Goal: Task Accomplishment & Management: Use online tool/utility

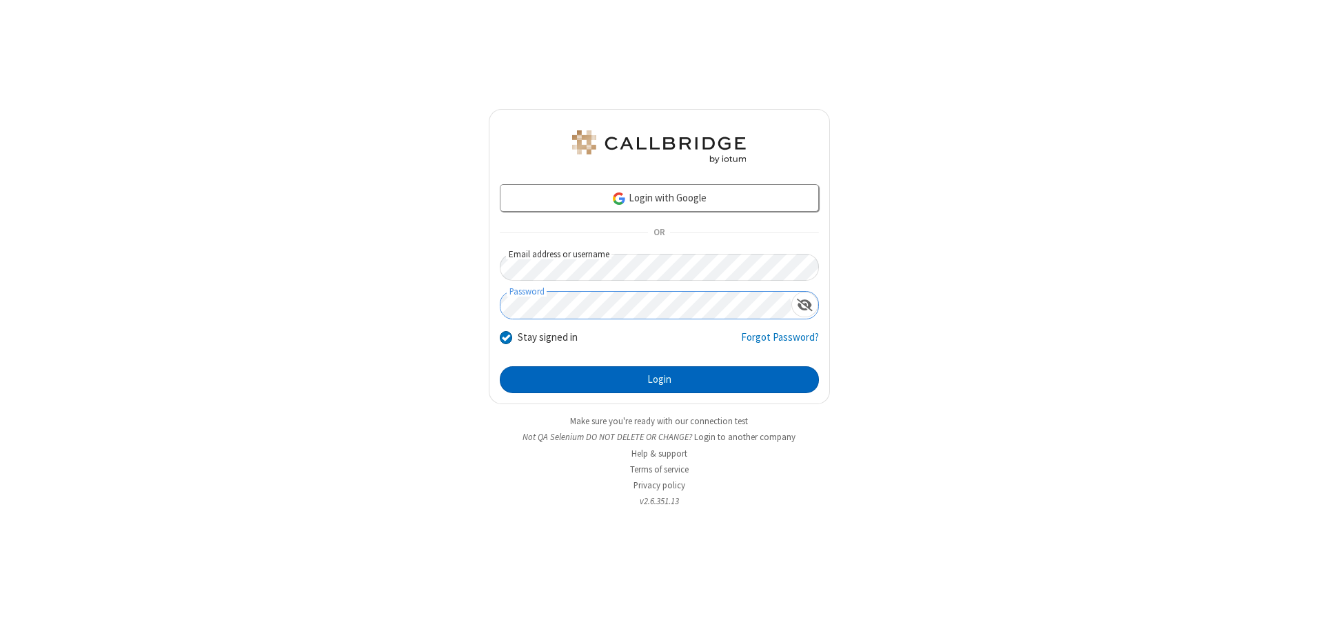
click at [659, 379] on button "Login" at bounding box center [659, 380] width 319 height 28
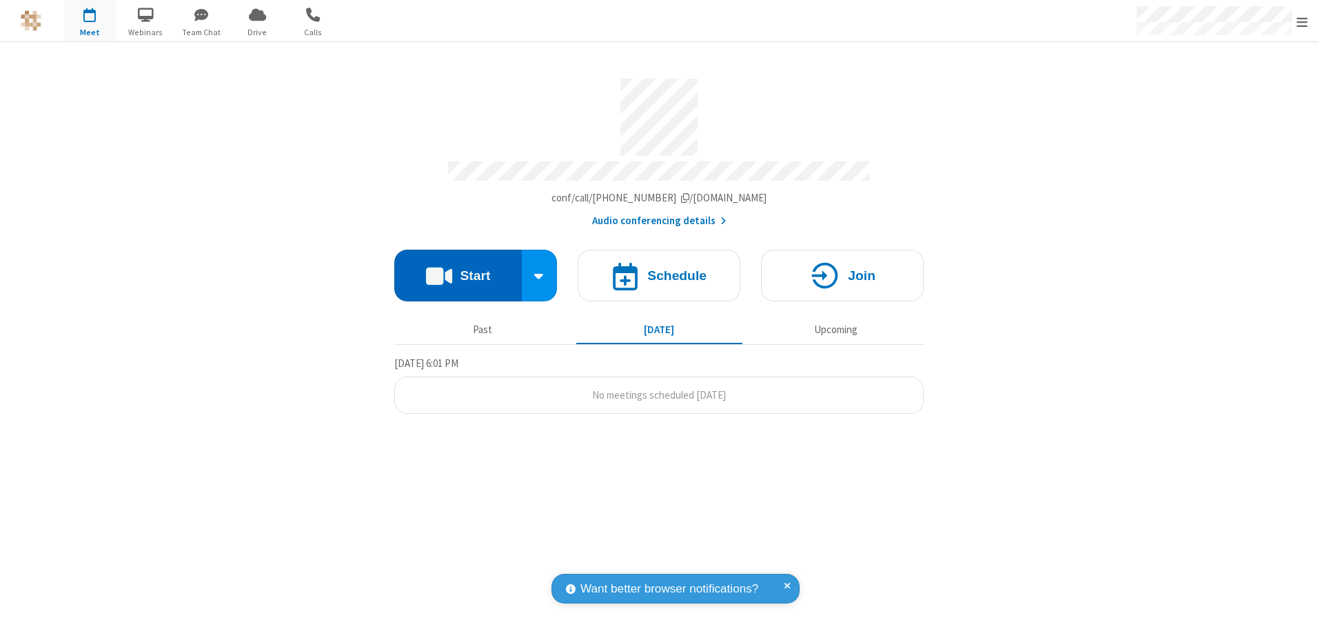
click at [458, 270] on button "Start" at bounding box center [458, 276] width 128 height 52
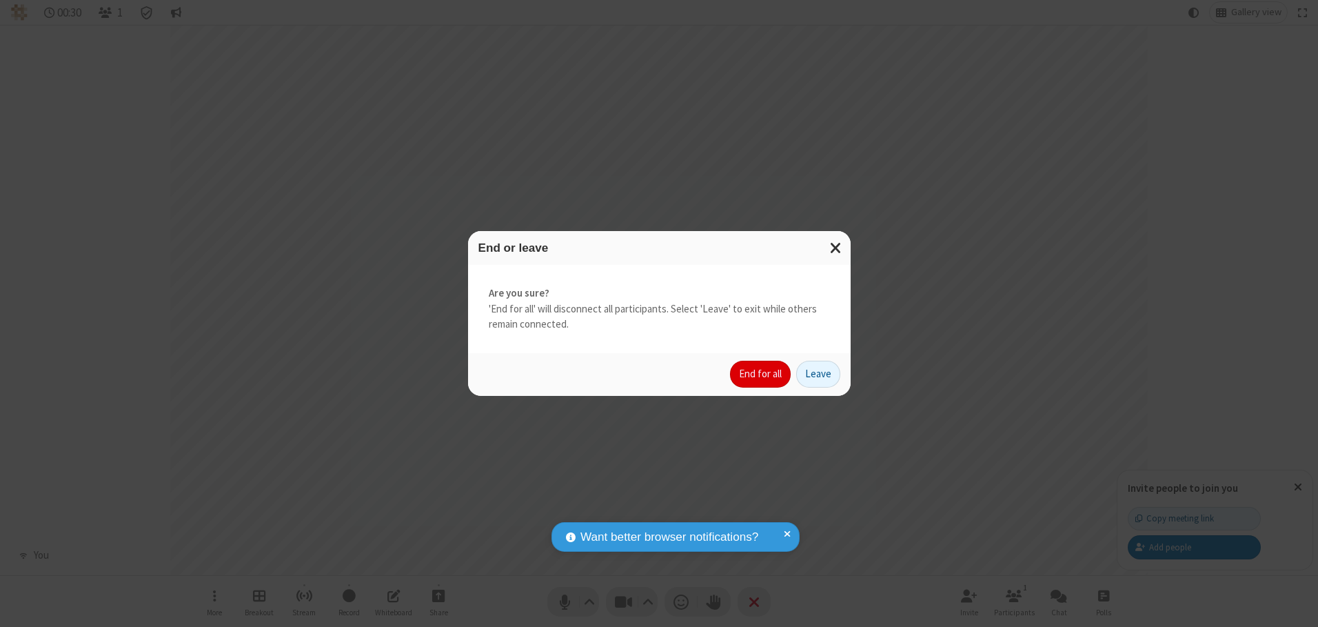
click at [761, 374] on button "End for all" at bounding box center [760, 375] width 61 height 28
